Goal: Task Accomplishment & Management: Manage account settings

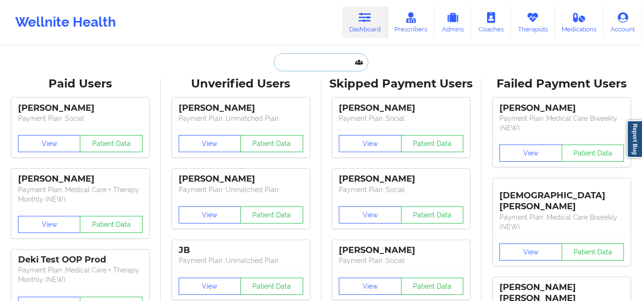
click at [304, 69] on input "text" at bounding box center [321, 62] width 94 height 18
paste input "[PERSON_NAME]"
type input "[PERSON_NAME]"
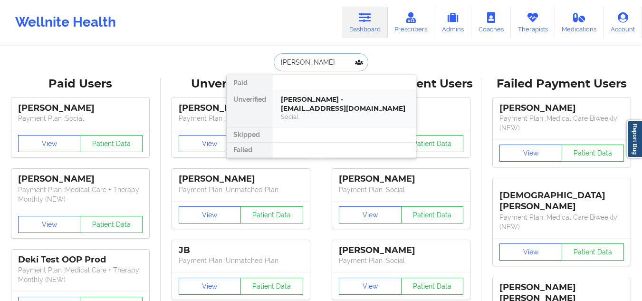
click at [318, 105] on div "[PERSON_NAME] - [EMAIL_ADDRESS][DOMAIN_NAME]" at bounding box center [344, 104] width 127 height 18
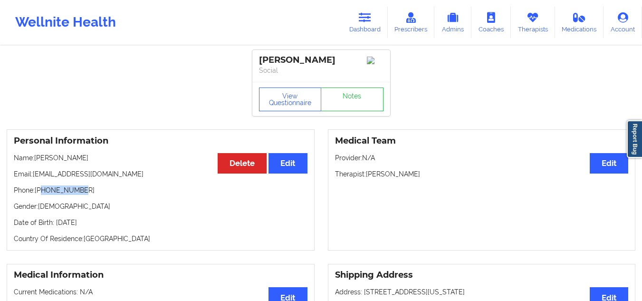
drag, startPoint x: 80, startPoint y: 194, endPoint x: 42, endPoint y: 193, distance: 38.0
click at [42, 193] on p "Phone: [PHONE_NUMBER]" at bounding box center [161, 189] width 294 height 9
copy p "9178139914"
drag, startPoint x: 126, startPoint y: 180, endPoint x: 35, endPoint y: 178, distance: 90.7
click at [35, 178] on p "Email: [EMAIL_ADDRESS][DOMAIN_NAME]" at bounding box center [161, 173] width 294 height 9
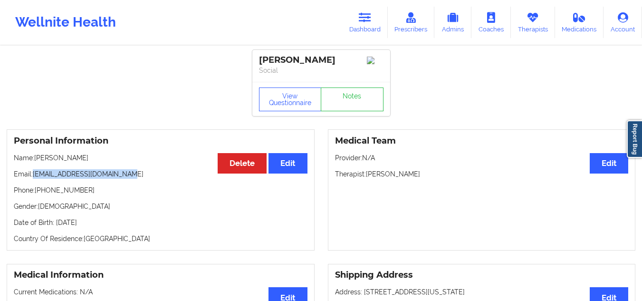
copy p "[EMAIL_ADDRESS][DOMAIN_NAME]"
click at [371, 13] on icon at bounding box center [365, 17] width 12 height 10
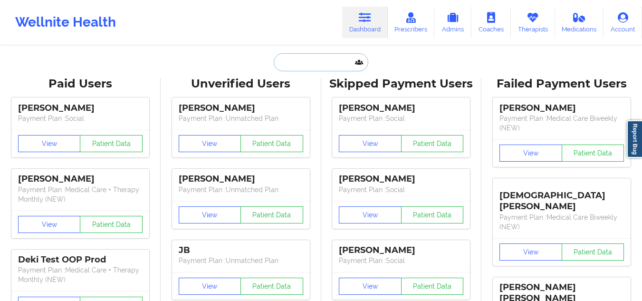
click at [311, 60] on input "text" at bounding box center [321, 62] width 94 height 18
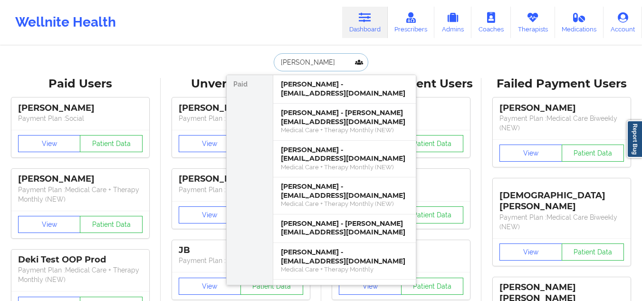
type input "[PERSON_NAME]"
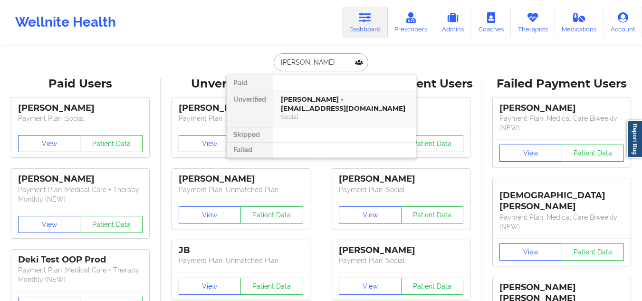
click at [284, 114] on div "Social" at bounding box center [344, 117] width 127 height 8
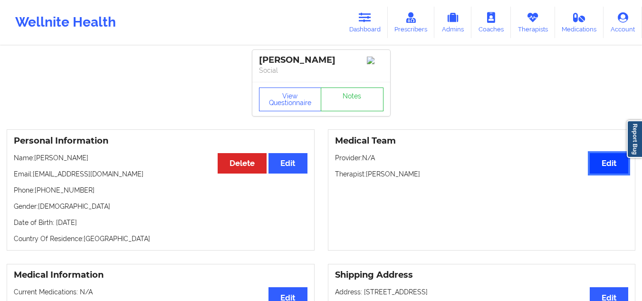
click at [615, 163] on button "Edit" at bounding box center [608, 163] width 38 height 20
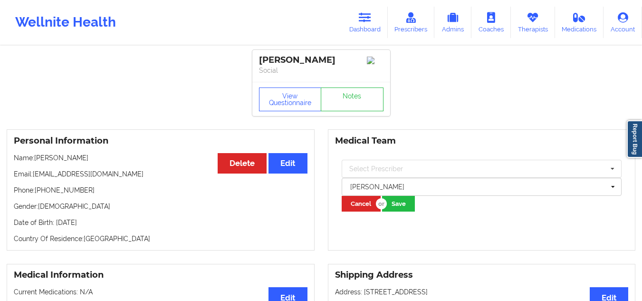
drag, startPoint x: 516, startPoint y: 76, endPoint x: 583, endPoint y: 68, distance: 66.9
drag, startPoint x: 583, startPoint y: 68, endPoint x: 445, endPoint y: 58, distance: 138.6
drag, startPoint x: 445, startPoint y: 58, endPoint x: 368, endPoint y: 28, distance: 82.1
drag, startPoint x: 368, startPoint y: 28, endPoint x: 248, endPoint y: 60, distance: 124.3
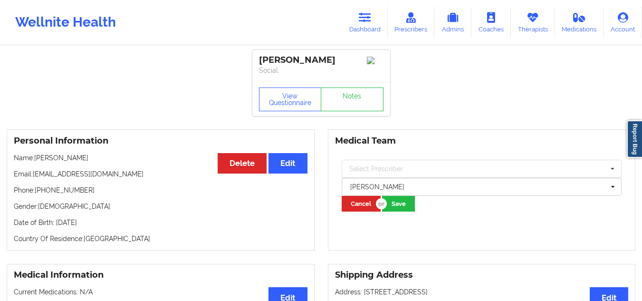
copy div "[PERSON_NAME]"
click at [365, 17] on icon at bounding box center [365, 17] width 12 height 10
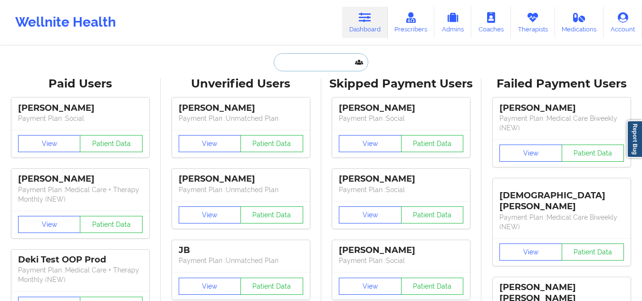
click at [307, 66] on input "text" at bounding box center [321, 62] width 94 height 18
paste input "[PERSON_NAME]"
type input "[PERSON_NAME]"
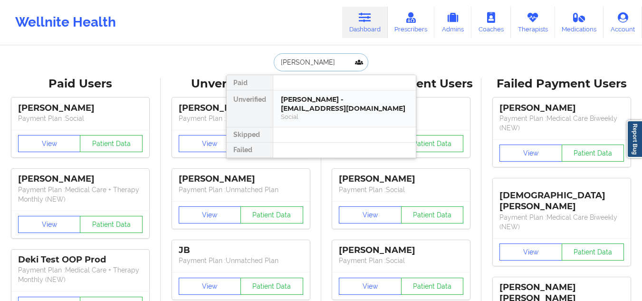
click at [307, 105] on div "[PERSON_NAME] - [EMAIL_ADDRESS][DOMAIN_NAME]" at bounding box center [344, 104] width 127 height 18
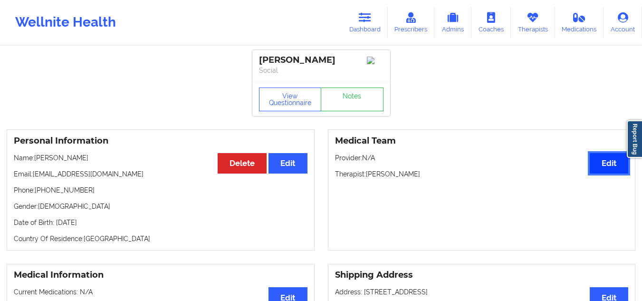
click at [602, 162] on button "Edit" at bounding box center [608, 163] width 38 height 20
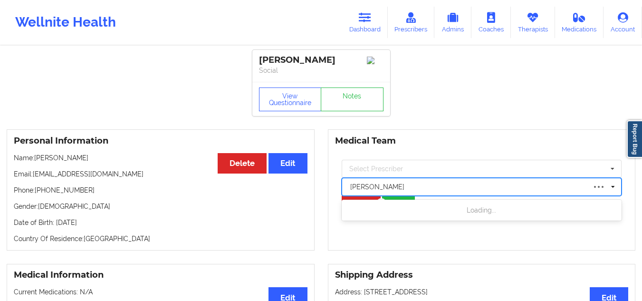
click at [445, 192] on div at bounding box center [468, 186] width 236 height 11
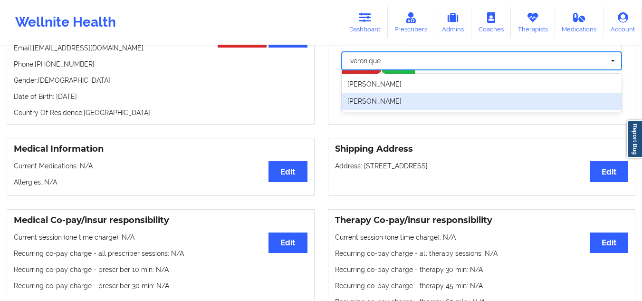
type input "veronique"
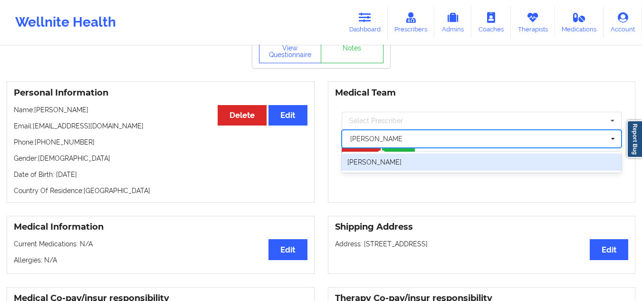
scroll to position [43, 0]
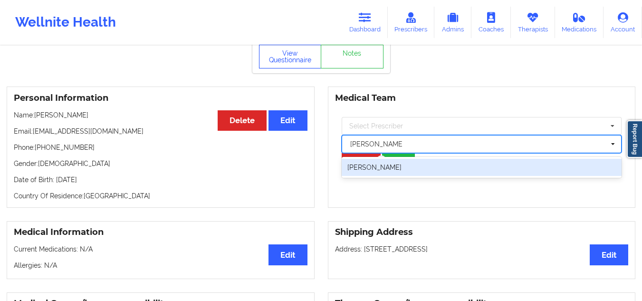
type input "[PERSON_NAME]"
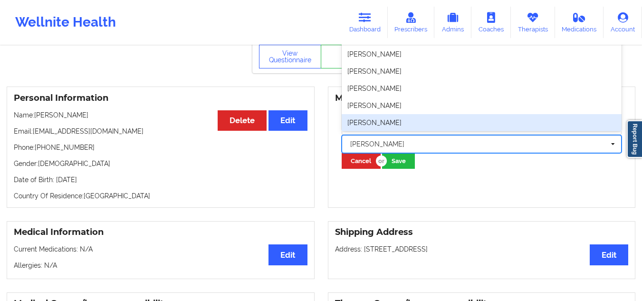
type input "e"
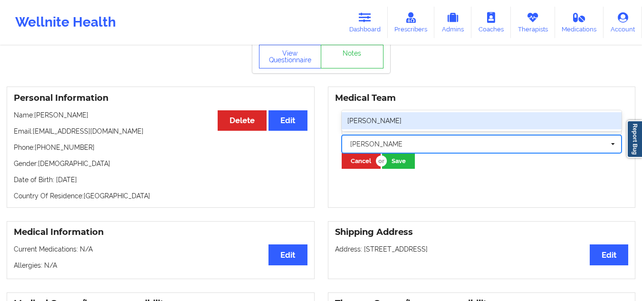
click at [385, 127] on div "[PERSON_NAME]" at bounding box center [481, 120] width 280 height 17
type input "[PERSON_NAME]"
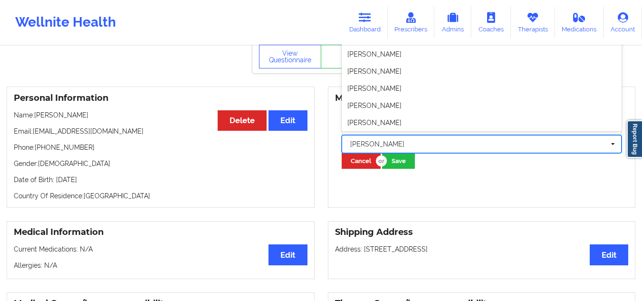
click at [411, 150] on div at bounding box center [477, 143] width 255 height 11
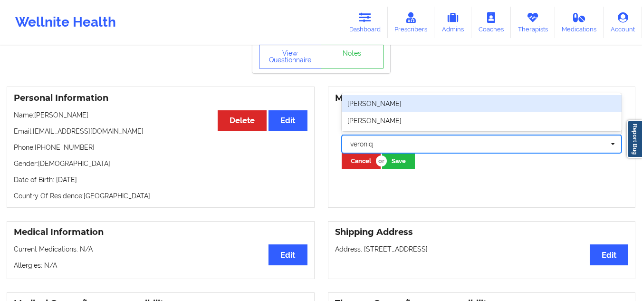
click at [390, 106] on div "[PERSON_NAME]" at bounding box center [481, 103] width 280 height 17
type input "veroniq"
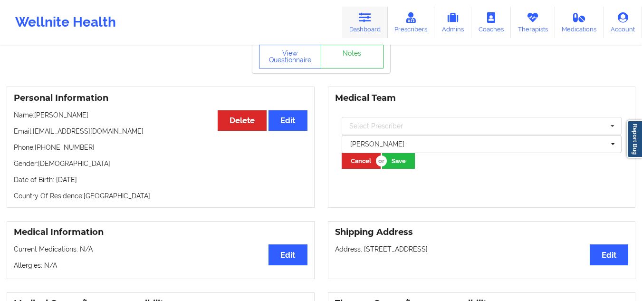
click at [368, 26] on link "Dashboard" at bounding box center [365, 22] width 46 height 31
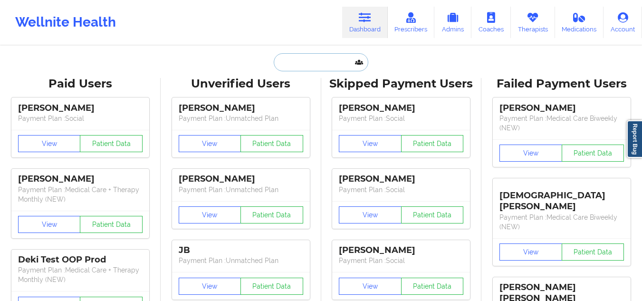
click at [332, 60] on input "text" at bounding box center [321, 62] width 94 height 18
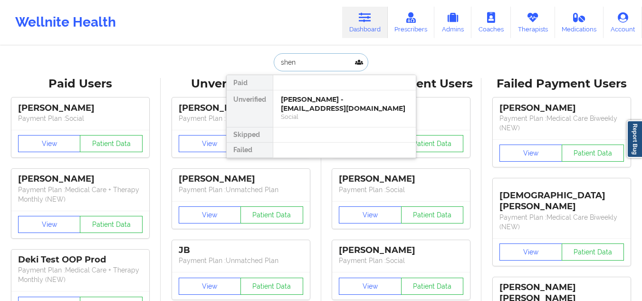
type input "sheni"
click at [326, 119] on div "Social" at bounding box center [344, 117] width 127 height 8
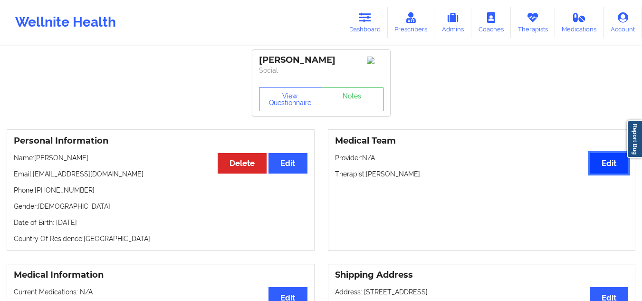
click at [601, 166] on button "Edit" at bounding box center [608, 163] width 38 height 20
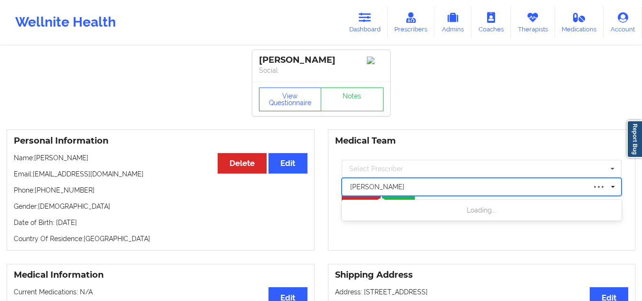
click at [454, 192] on div at bounding box center [468, 186] width 236 height 11
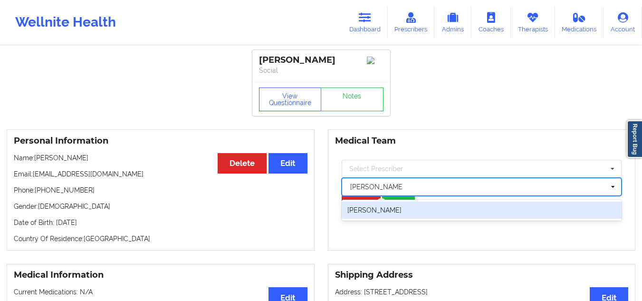
click at [438, 208] on div "[PERSON_NAME]" at bounding box center [481, 209] width 280 height 17
type input "[PERSON_NAME]"
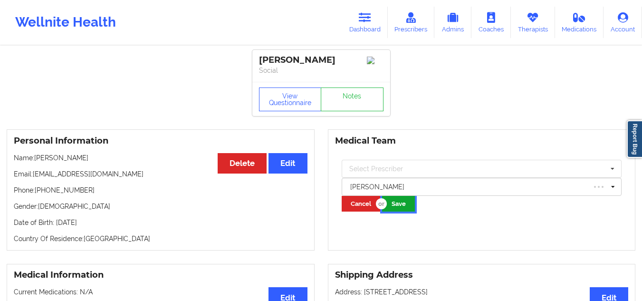
click at [403, 206] on button "Save" at bounding box center [398, 204] width 33 height 16
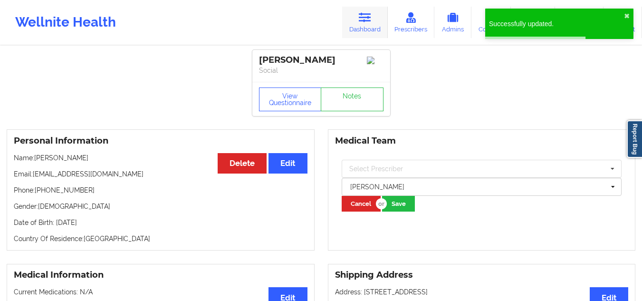
click at [371, 23] on link "Dashboard" at bounding box center [365, 22] width 46 height 31
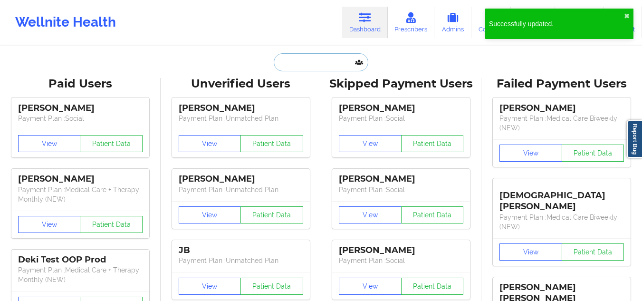
click at [339, 65] on input "text" at bounding box center [321, 62] width 94 height 18
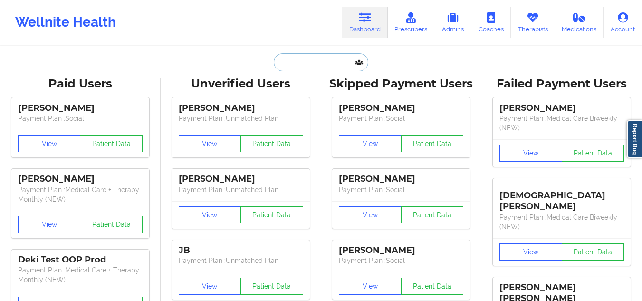
paste input "s"
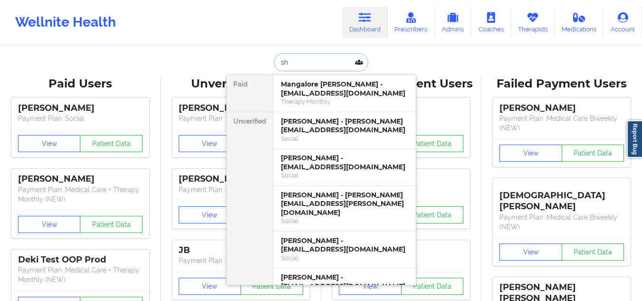
type input "s"
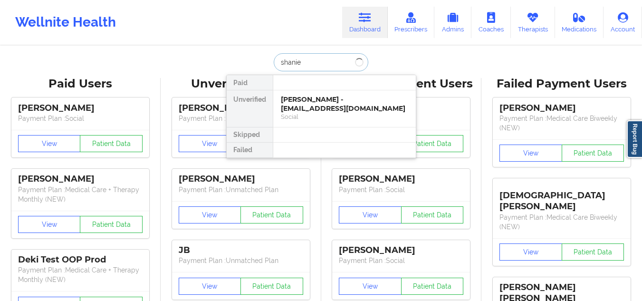
type input "shaniec"
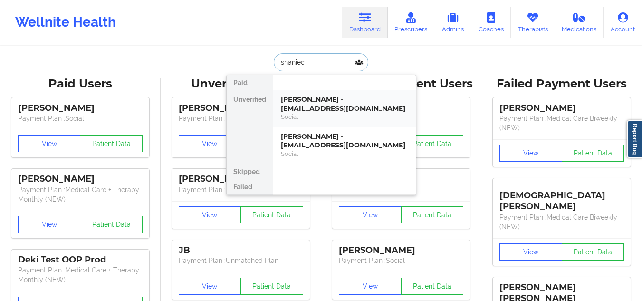
click at [308, 115] on div "Social" at bounding box center [344, 117] width 127 height 8
